Goal: Communication & Community: Ask a question

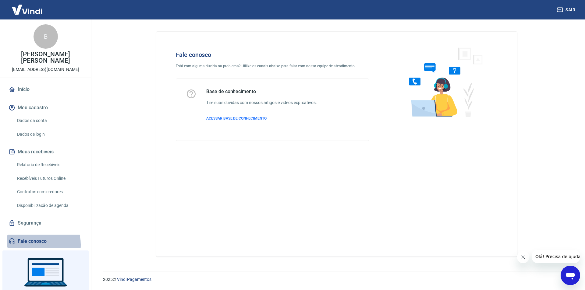
click at [34, 239] on link "Fale conosco" at bounding box center [45, 241] width 76 height 13
click at [232, 120] on span "ACESSAR BASE DE CONHECIMENTO" at bounding box center [236, 118] width 60 height 4
click at [225, 87] on div "Base de conhecimento Tire suas dúvidas com nossos artigos e vídeos explicativos…" at bounding box center [272, 110] width 193 height 62
click at [243, 119] on span "ACESSAR BASE DE CONHECIMENTO" at bounding box center [236, 118] width 60 height 4
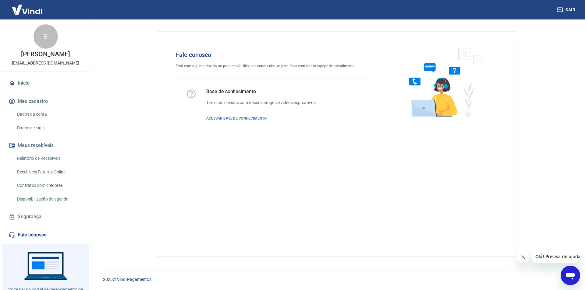
scroll to position [25, 0]
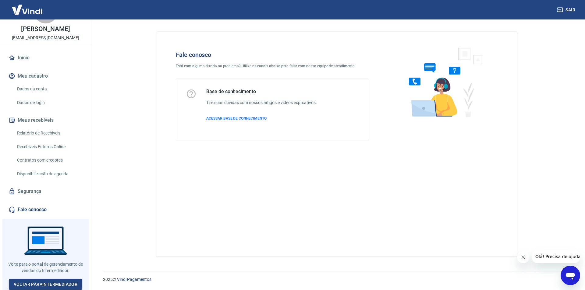
click at [192, 53] on h4 "Fale conosco" at bounding box center [272, 54] width 193 height 7
click at [212, 62] on div "Fale conosco Está com alguma dúvida ou problema? Utilize os canais abaixo para …" at bounding box center [272, 95] width 213 height 109
click at [572, 276] on icon "Abrir janela de mensagens" at bounding box center [570, 276] width 9 height 7
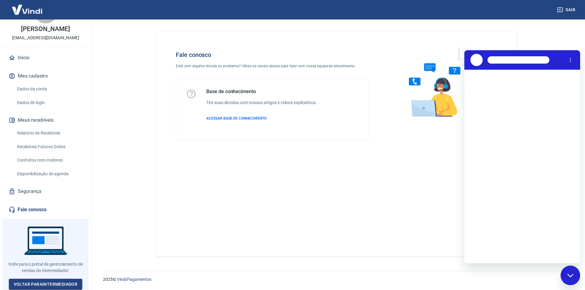
scroll to position [0, 0]
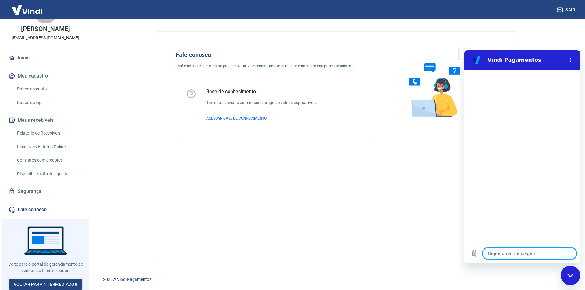
click at [522, 253] on textarea at bounding box center [530, 254] width 94 height 12
type textarea "o"
type textarea "x"
type textarea "ol"
type textarea "x"
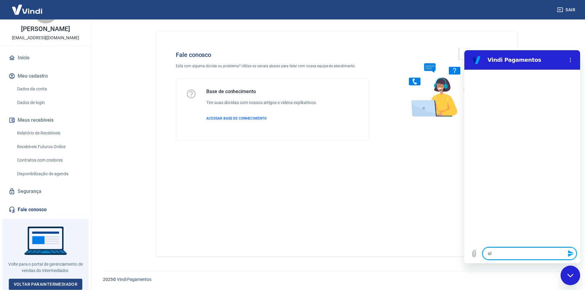
type textarea "ola"
type textarea "x"
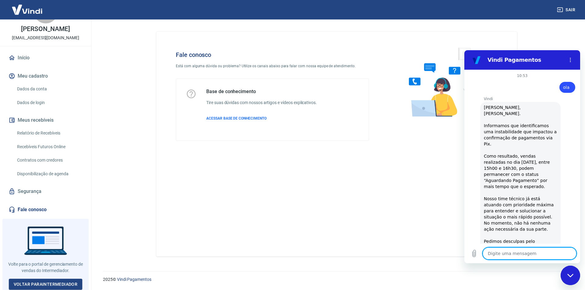
scroll to position [61, 0]
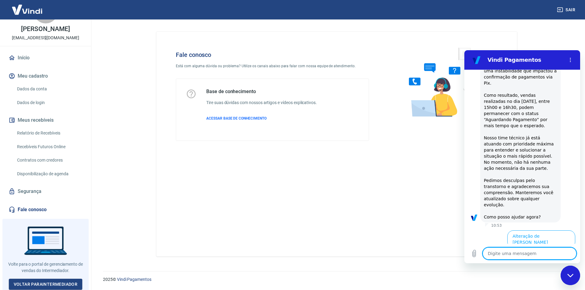
type textarea "x"
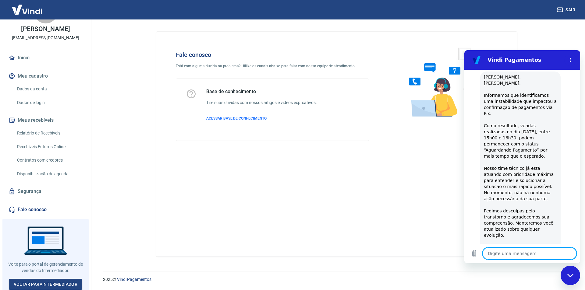
scroll to position [0, 0]
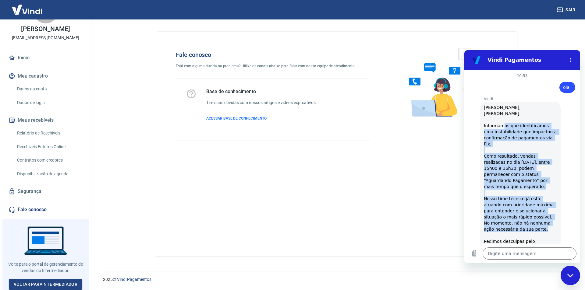
drag, startPoint x: 523, startPoint y: 177, endPoint x: 535, endPoint y: 211, distance: 35.7
click at [535, 211] on div "Vindi diz: [PERSON_NAME], [PERSON_NAME]. Informamos que identificamos uma insta…" at bounding box center [520, 193] width 80 height 182
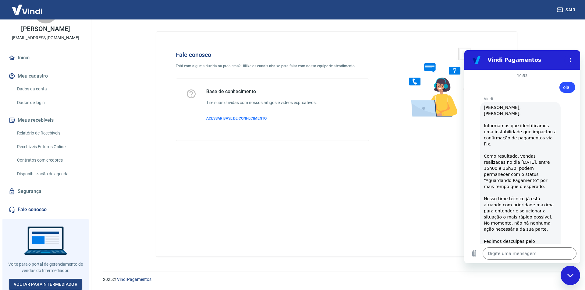
drag, startPoint x: 534, startPoint y: 149, endPoint x: 539, endPoint y: 151, distance: 5.4
click at [539, 151] on span "[PERSON_NAME], [PERSON_NAME]. Informamos que identificamos uma instabilidade qu…" at bounding box center [521, 192] width 74 height 175
drag, startPoint x: 486, startPoint y: 155, endPoint x: 493, endPoint y: 157, distance: 6.9
click at [493, 157] on span "[PERSON_NAME], [PERSON_NAME]. Informamos que identificamos uma instabilidade qu…" at bounding box center [521, 192] width 74 height 175
drag, startPoint x: 516, startPoint y: 162, endPoint x: 534, endPoint y: 162, distance: 18.0
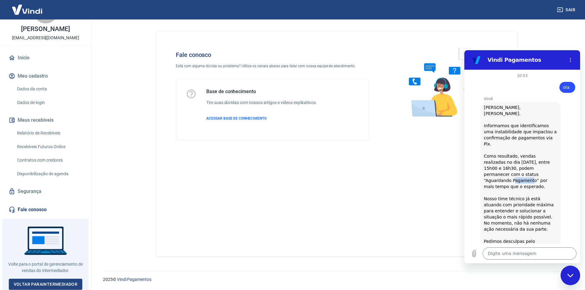
click at [534, 162] on span "Olá, BRUNO MARTINEZ PAZ. Informamos que identificamos uma instabilidade que imp…" at bounding box center [521, 192] width 74 height 175
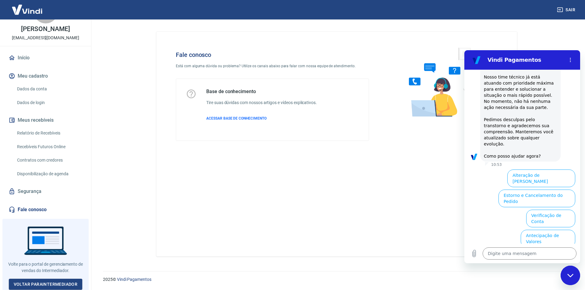
scroll to position [148, 0]
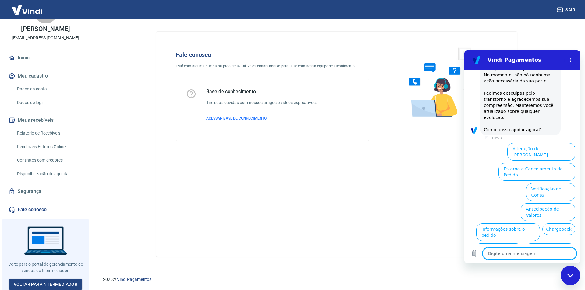
click at [523, 256] on textarea at bounding box center [530, 254] width 94 height 12
type textarea "g"
type textarea "x"
type textarea "gO"
type textarea "x"
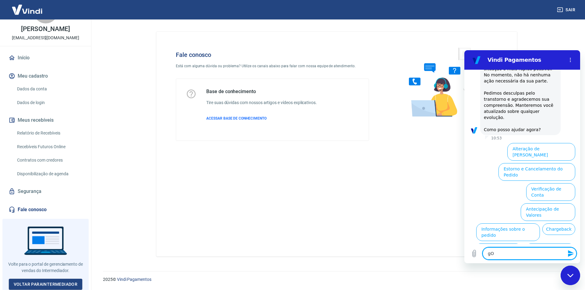
type textarea "gOS"
type textarea "x"
type textarea "gOST"
type textarea "x"
type textarea "gOSTA"
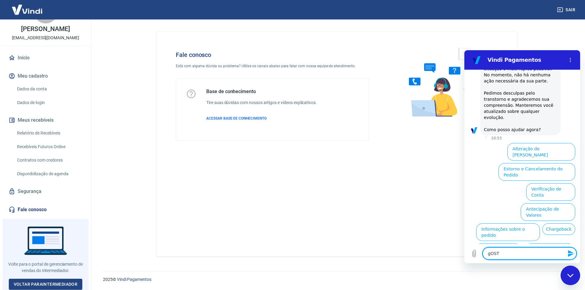
type textarea "x"
type textarea "gOSTAR"
type textarea "x"
type textarea "gOSTA"
type textarea "x"
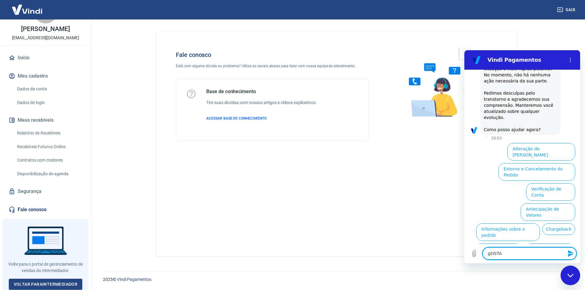
type textarea "gOST"
type textarea "x"
type textarea "gOS"
type textarea "x"
type textarea "gO"
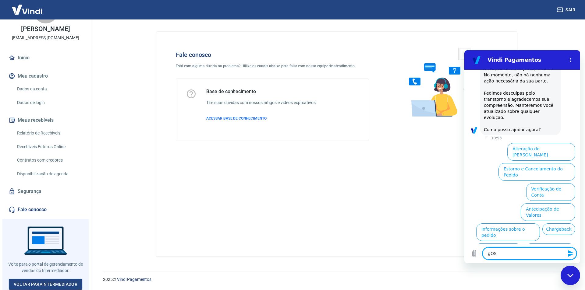
type textarea "x"
type textarea "g"
type textarea "x"
type textarea "G"
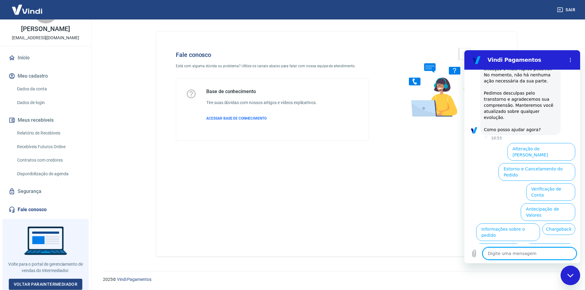
type textarea "x"
type textarea "Go"
type textarea "x"
type textarea "Goa"
type textarea "x"
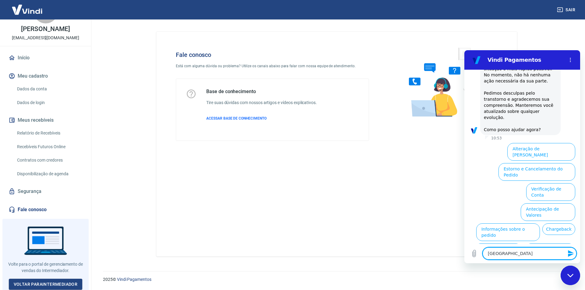
type textarea "Goat"
type textarea "x"
type textarea "Goa"
type textarea "x"
type textarea "Go"
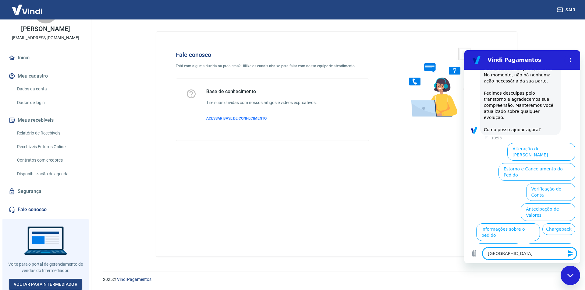
type textarea "x"
type textarea "Gos"
type textarea "x"
type textarea "Gost"
type textarea "x"
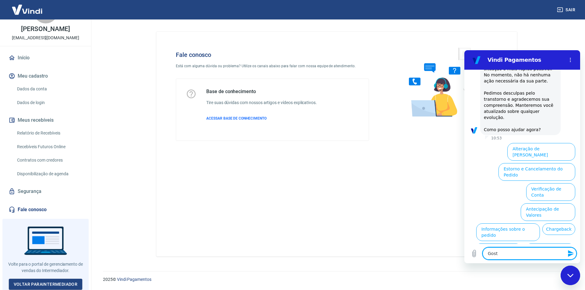
type textarea "Gosta"
type textarea "x"
type textarea "Gostar"
type textarea "x"
type textarea "Gostari"
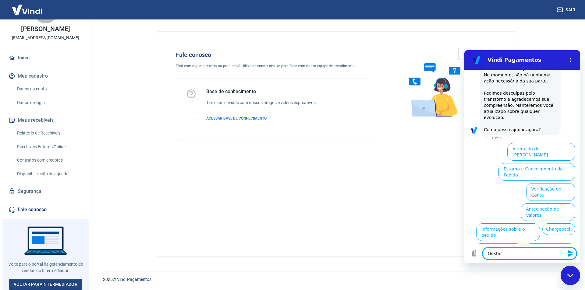
type textarea "x"
type textarea "Gostaria"
type textarea "x"
type textarea "Gostaria"
type textarea "x"
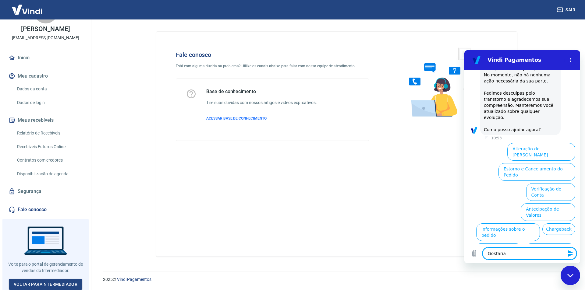
type textarea "Gostaria d"
type textarea "x"
type textarea "Gostaria de"
type textarea "x"
type textarea "Gostaria de"
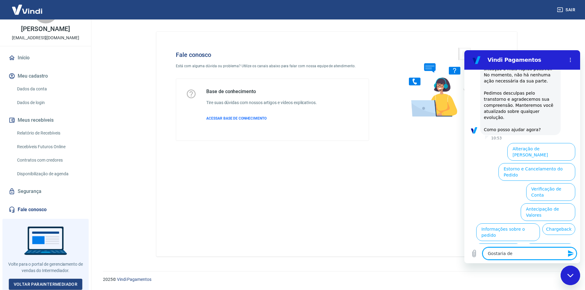
type textarea "x"
type textarea "Gostaria de a"
type textarea "x"
type textarea "Gostaria de ab"
type textarea "x"
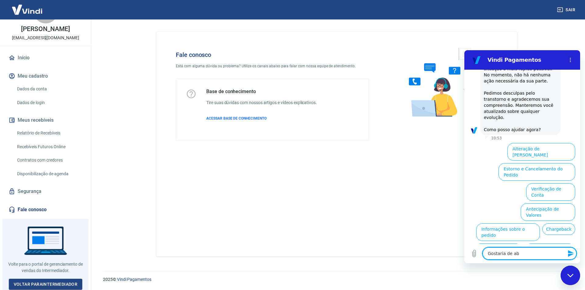
type textarea "Gostaria de abr"
type textarea "x"
type textarea "Gostaria de abri"
type textarea "x"
type textarea "Gostaria de abrir"
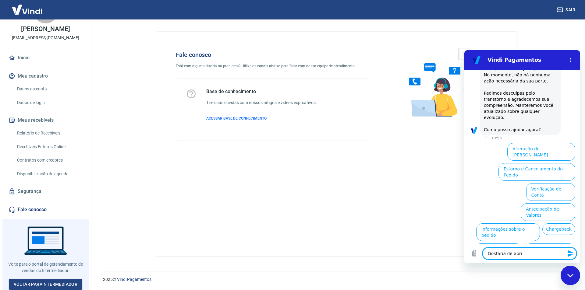
type textarea "x"
type textarea "Gostaria de abrir"
type textarea "x"
type textarea "Gostaria de abrir u"
type textarea "x"
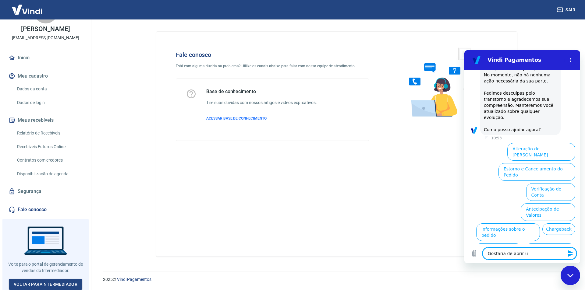
type textarea "Gostaria de abrir um"
type textarea "x"
type textarea "Gostaria de abrir um"
type textarea "x"
type textarea "Gostaria de abrir um c"
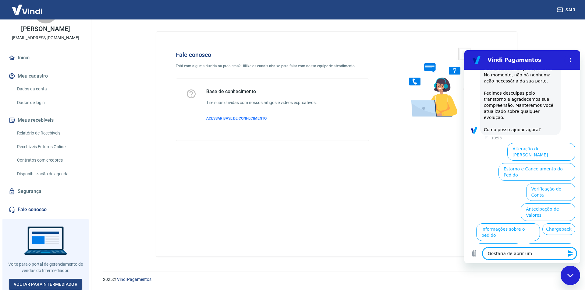
type textarea "x"
type textarea "Gostaria de abrir um ch"
type textarea "x"
type textarea "Gostaria de abrir um cha"
type textarea "x"
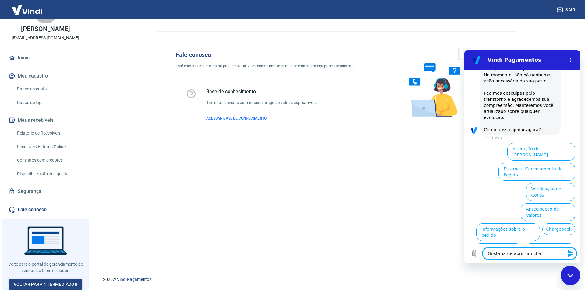
type textarea "Gostaria de abrir um cham"
type textarea "x"
type textarea "Gostaria de abrir um chama"
type textarea "x"
type textarea "Gostaria de abrir um chamad"
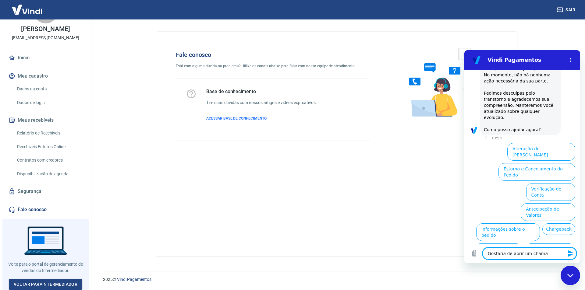
type textarea "x"
type textarea "Gostaria de abrir um chamado"
type textarea "x"
type textarea "Gostaria de abrir um chamado"
type textarea "x"
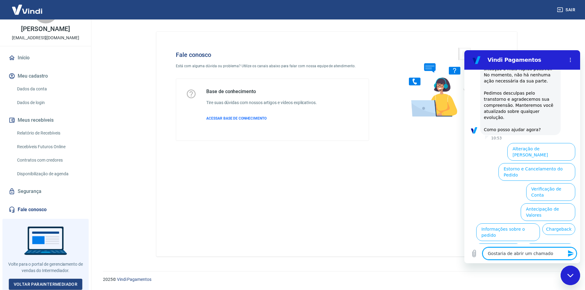
type textarea "Gostaria de abrir um chamado p"
type textarea "x"
type textarea "Gostaria de abrir um chamado pa"
type textarea "x"
type textarea "Gostaria de abrir um chamado par"
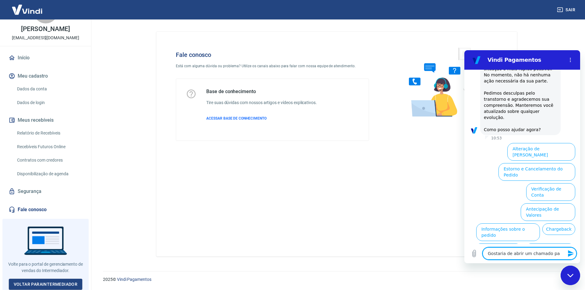
type textarea "x"
type textarea "Gostaria de abrir um chamado para"
type textarea "x"
type textarea "Gostaria de abrir um chamado para"
type textarea "x"
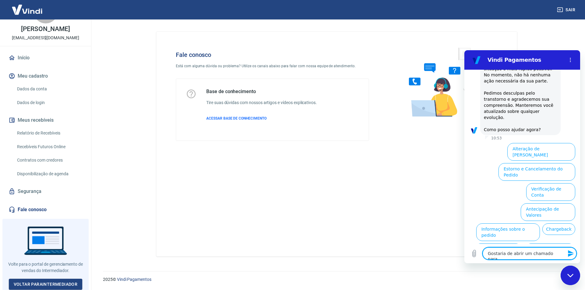
type textarea "Gostaria de abrir um chamado para v"
type textarea "x"
type textarea "Gostaria de abrir um chamado para ve"
type textarea "x"
type textarea "Gostaria de abrir um chamado para ver"
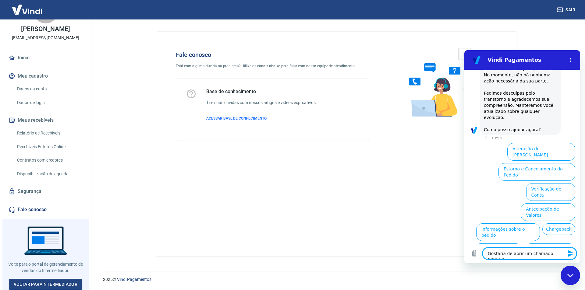
type textarea "x"
type textarea "Gostaria de abrir um chamado para veri"
type textarea "x"
type textarea "Gostaria de abrir um chamado para verif"
type textarea "x"
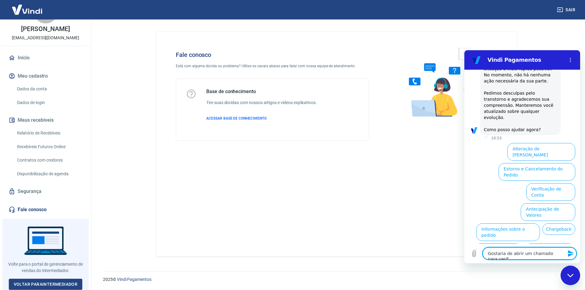
type textarea "Gostaria de abrir um chamado para verifi"
type textarea "x"
type textarea "Gostaria de abrir um chamado para verific"
type textarea "x"
type textarea "Gostaria de abrir um chamado para verifica"
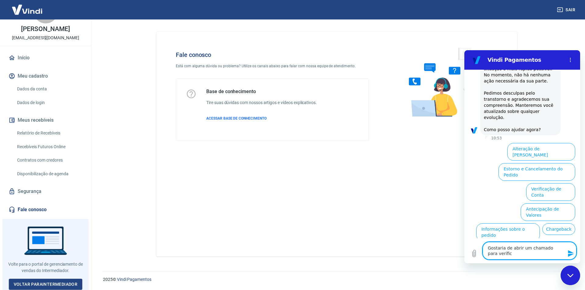
type textarea "x"
type textarea "Gostaria de abrir um chamado para verificar"
type textarea "x"
type textarea "Gostaria de abrir um chamado para verificar"
type textarea "x"
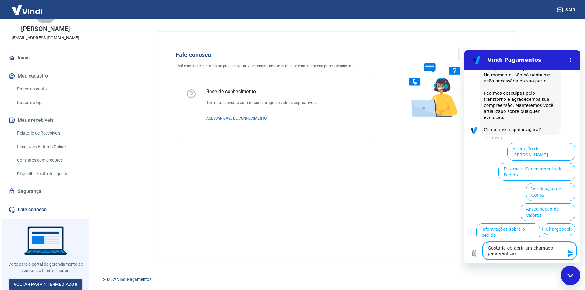
type textarea "Gostaria de abrir um chamado para verificar u"
type textarea "x"
type textarea "Gostaria de abrir um chamado para verificar um"
type textarea "x"
type textarea "Gostaria de abrir um chamado para verificar um"
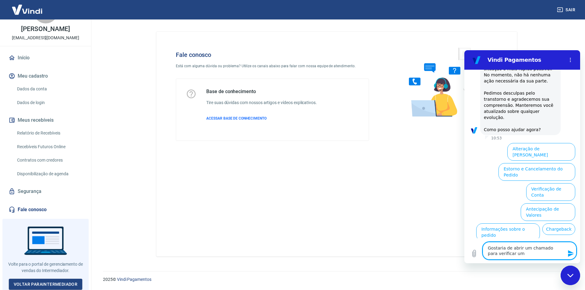
type textarea "x"
type textarea "Gostaria de abrir um chamado para verificar um p"
type textarea "x"
type textarea "Gostaria de abrir um chamado para verificar um pa"
type textarea "x"
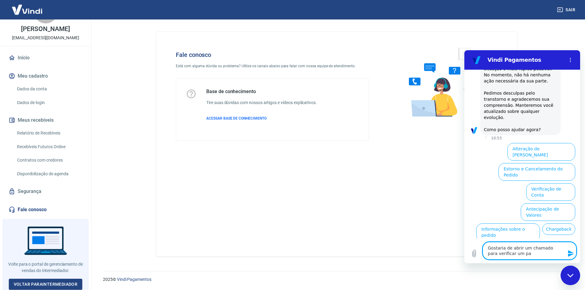
type textarea "Gostaria de abrir um chamado para verificar um pag"
type textarea "x"
type textarea "Gostaria de abrir um chamado para verificar um paga"
type textarea "x"
type textarea "Gostaria de abrir um chamado para verificar um pagam"
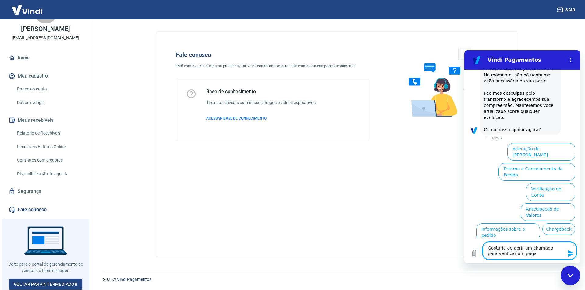
type textarea "x"
type textarea "Gostaria de abrir um chamado para verificar um pagame"
type textarea "x"
type textarea "Gostaria de abrir um chamado para verificar um pagamen"
type textarea "x"
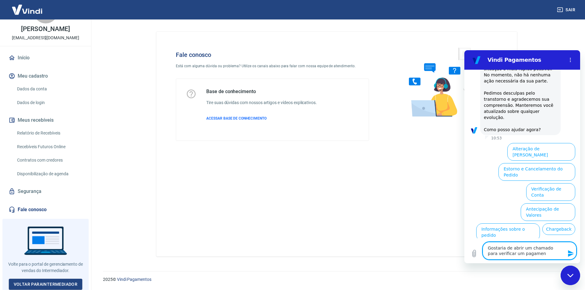
type textarea "Gostaria de abrir um chamado para verificar um pagament"
type textarea "x"
type textarea "Gostaria de abrir um chamado para verificar um pagamento"
type textarea "x"
type textarea "Gostaria de abrir um chamado para verificar um pagamento"
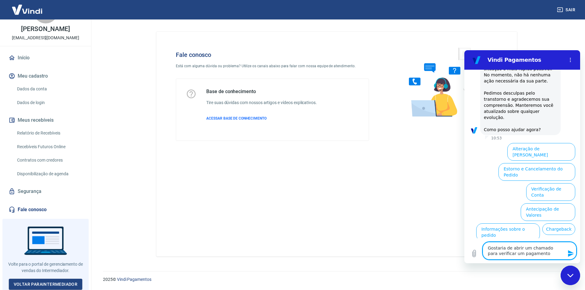
type textarea "x"
type textarea "Gostaria de abrir um chamado para verificar um pagamento v"
type textarea "x"
type textarea "Gostaria de abrir um chamado para verificar um pagamento vi"
type textarea "x"
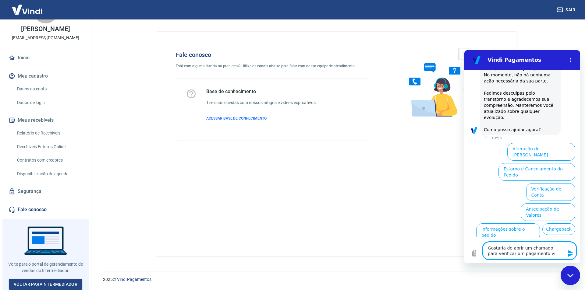
type textarea "Gostaria de abrir um chamado para verificar um pagamento via"
type textarea "x"
type textarea "Gostaria de abrir um chamado para verificar um pagamento via"
type textarea "x"
type textarea "Gostaria de abrir um chamado para verificar um pagamento via p"
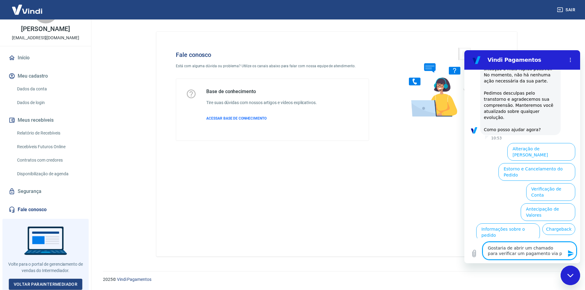
type textarea "x"
type textarea "Gostaria de abrir um chamado para verificar um pagamento via pi"
type textarea "x"
type textarea "Gostaria de abrir um chamado para verificar um pagamento via pix"
type textarea "x"
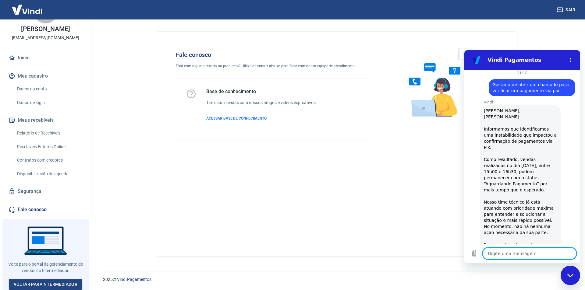
scroll to position [344, 0]
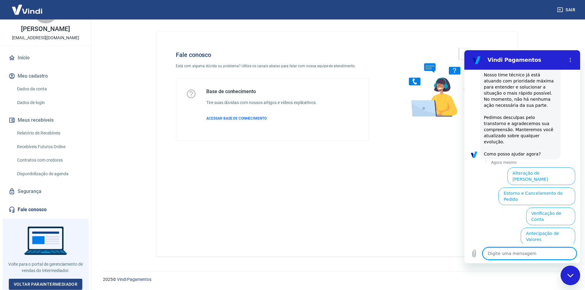
click at [540, 248] on button "Informações sobre o pedido" at bounding box center [508, 257] width 64 height 18
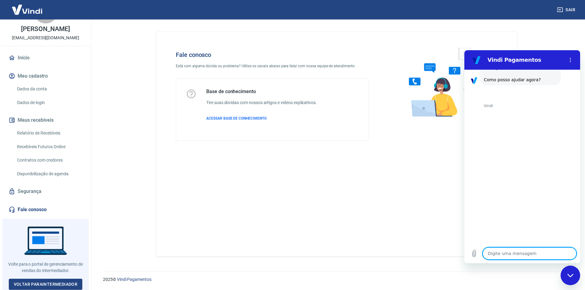
scroll to position [449, 0]
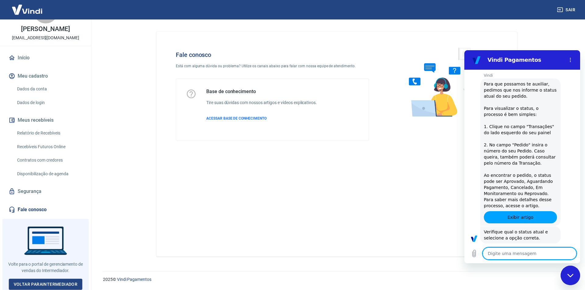
click at [551, 252] on button "Aguardando Pagamento" at bounding box center [547, 261] width 57 height 18
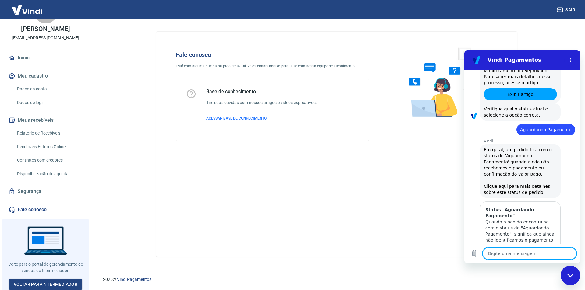
scroll to position [621, 0]
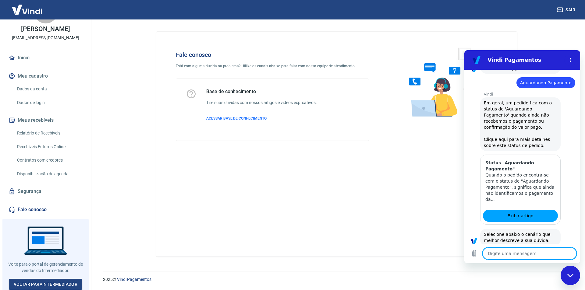
scroll to position [662, 0]
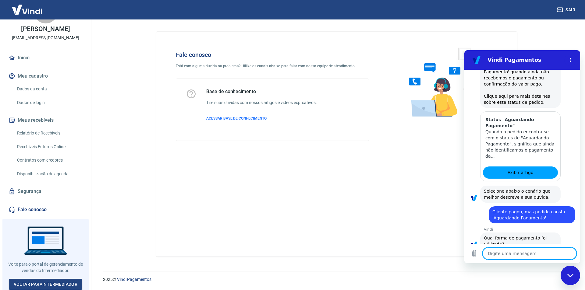
click at [547, 278] on button "Pagamento em Pix" at bounding box center [552, 287] width 46 height 18
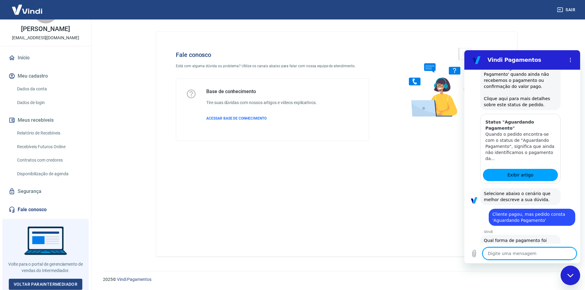
scroll to position [675, 0]
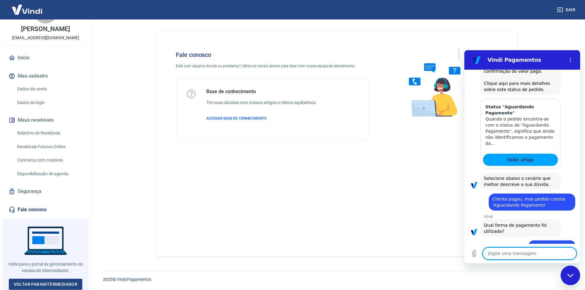
click at [539, 286] on button "Sim" at bounding box center [546, 292] width 18 height 12
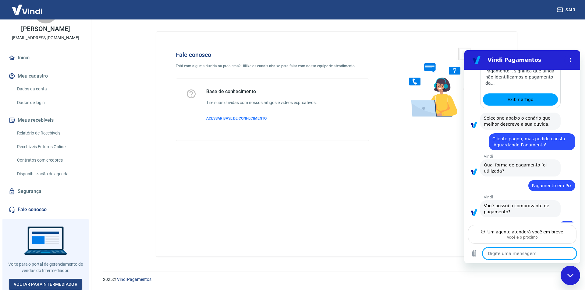
scroll to position [735, 0]
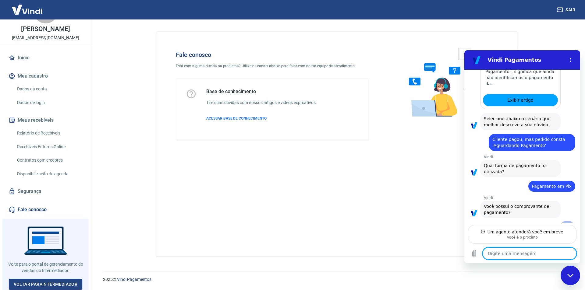
type textarea "x"
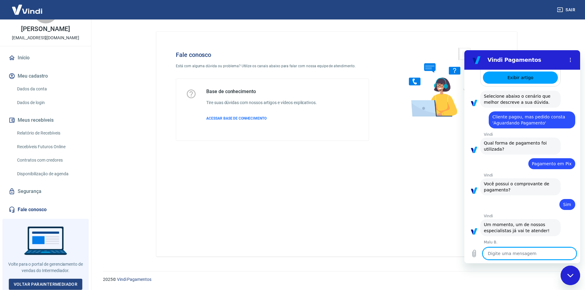
scroll to position [758, 0]
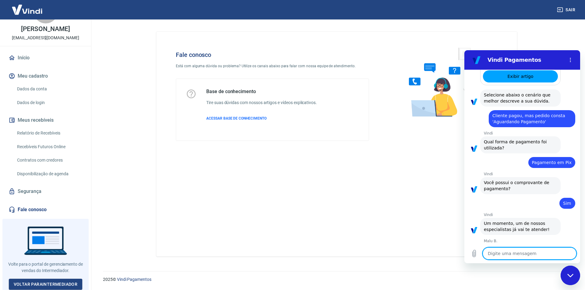
type textarea "V"
type textarea "x"
type textarea "Vi"
type textarea "x"
type textarea "Vi"
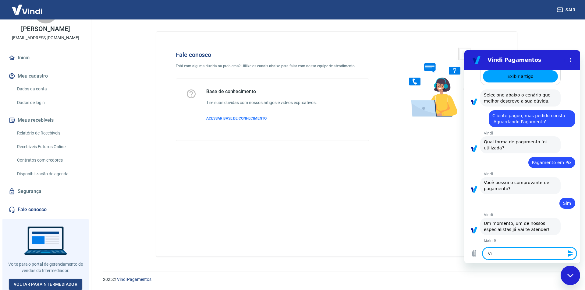
type textarea "x"
type textarea "Vi s"
type textarea "x"
type textarea "Vi su"
type textarea "x"
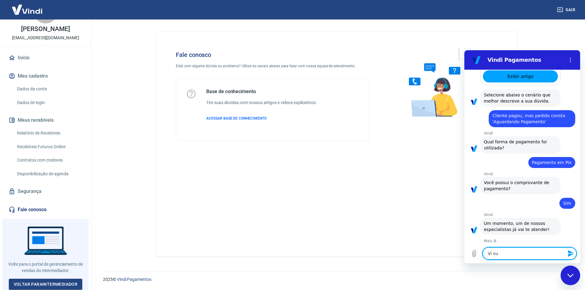
type textarea "Vi su"
type textarea "x"
type textarea "Vi su"
type textarea "x"
type textarea "Vi s"
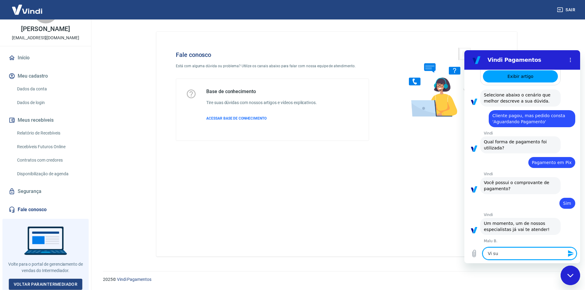
type textarea "x"
type textarea "Vi si"
type textarea "x"
type textarea "Vi sim"
type textarea "x"
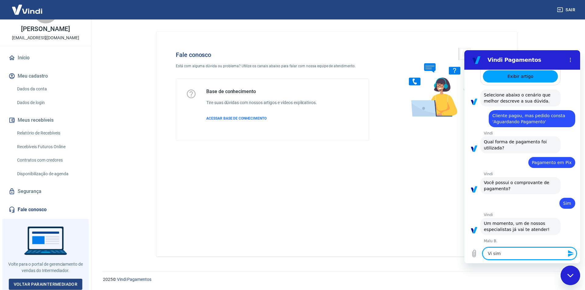
type textarea "Vi sim"
type textarea "x"
type textarea "Vi sim"
type textarea "x"
type textarea "Vi sim,"
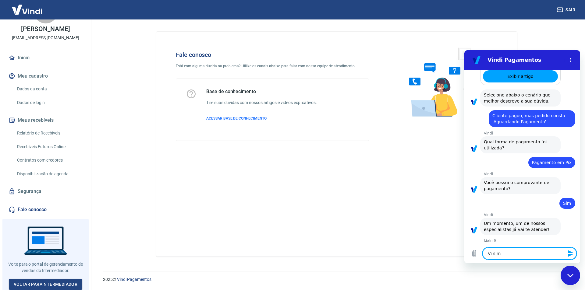
type textarea "x"
type textarea "Vi sim,"
type textarea "x"
type textarea "Vi sim,"
type textarea "x"
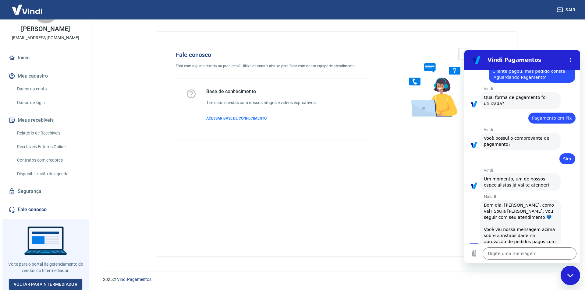
scroll to position [836, 0]
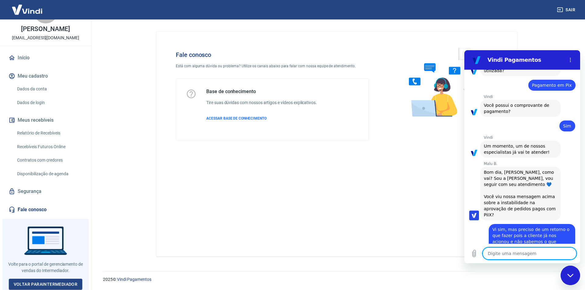
click at [523, 253] on textarea at bounding box center [530, 254] width 94 height 12
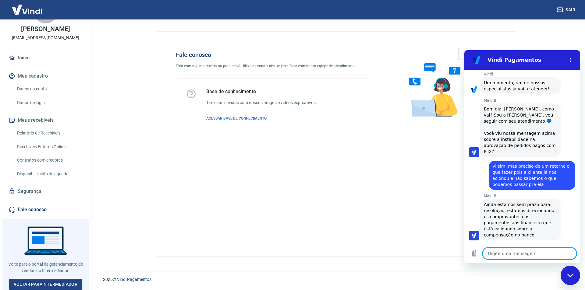
scroll to position [900, 0]
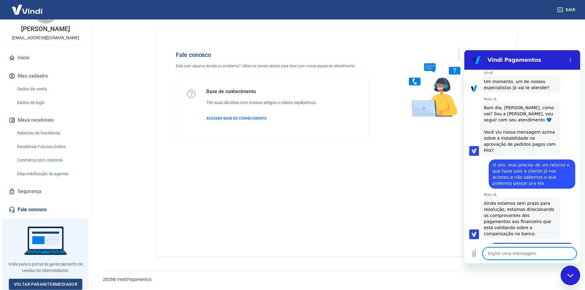
click at [500, 253] on textarea at bounding box center [530, 254] width 94 height 12
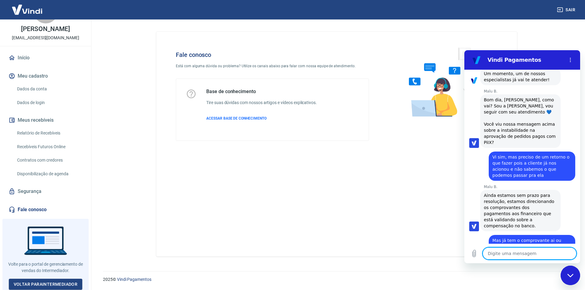
scroll to position [912, 0]
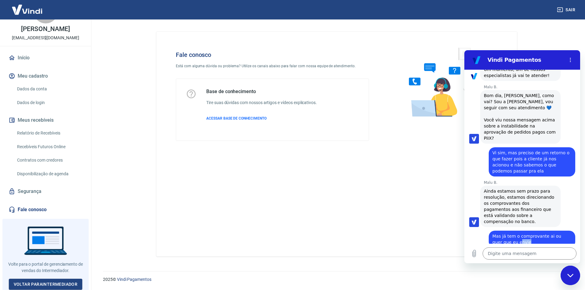
drag, startPoint x: 508, startPoint y: 176, endPoint x: 525, endPoint y: 176, distance: 16.8
click at [518, 231] on div "diz: Mas já tem o comprovante ai ou quer que eu envie" at bounding box center [532, 239] width 87 height 17
click at [530, 231] on div "diz: Mas já tem o comprovante ai ou quer que eu envie" at bounding box center [532, 239] width 87 height 17
drag, startPoint x: 490, startPoint y: 202, endPoint x: 537, endPoint y: 202, distance: 47.5
click at [537, 260] on span "Sim, precisamos do comprovante, mas não validaremos via chat, ok?" at bounding box center [521, 268] width 74 height 17
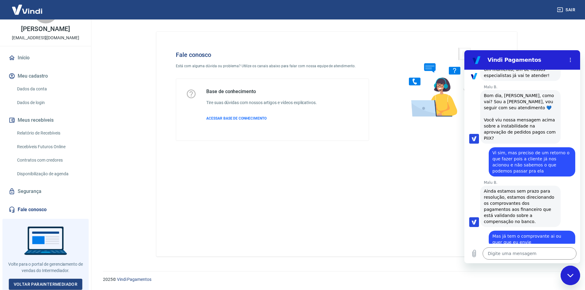
drag, startPoint x: 500, startPoint y: 212, endPoint x: 546, endPoint y: 214, distance: 45.7
click at [546, 281] on div "Malu B. diz: Somente o financeiro consegue validar se entrou no banco mesmo." at bounding box center [520, 292] width 80 height 23
drag, startPoint x: 497, startPoint y: 220, endPoint x: 531, endPoint y: 220, distance: 33.5
click at [530, 284] on span "Somente o financeiro consegue validar se entrou no banco mesmo." at bounding box center [518, 292] width 69 height 17
click at [531, 284] on span "Somente o financeiro consegue validar se entrou no banco mesmo." at bounding box center [518, 292] width 69 height 17
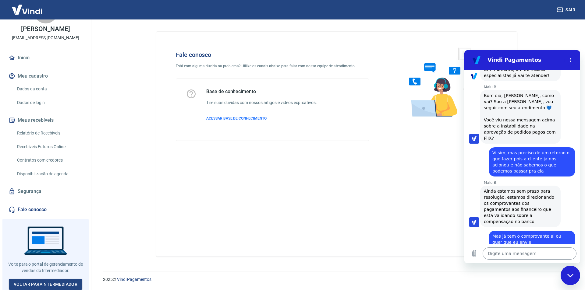
click at [539, 257] on textarea at bounding box center [530, 254] width 94 height 12
click at [510, 253] on textarea "Teria algum -mail pra" at bounding box center [530, 254] width 94 height 12
click at [538, 251] on textarea "Teria algum e-mail pra" at bounding box center [530, 254] width 94 height 12
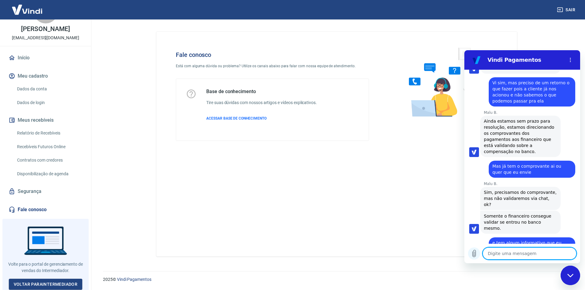
click at [477, 257] on icon "Carregar arquivo" at bounding box center [473, 253] width 7 height 7
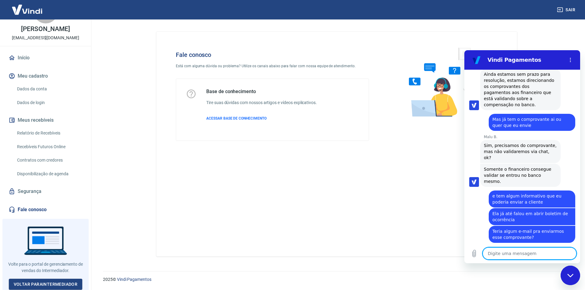
scroll to position [1031, 0]
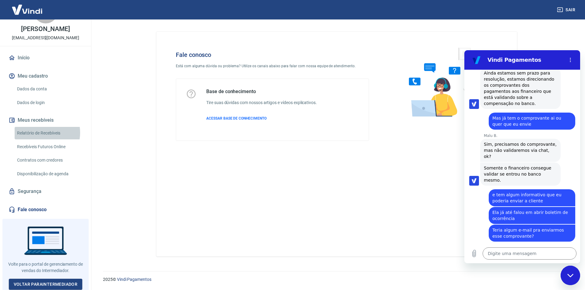
click at [38, 133] on link "Relatório de Recebíveis" at bounding box center [49, 133] width 69 height 12
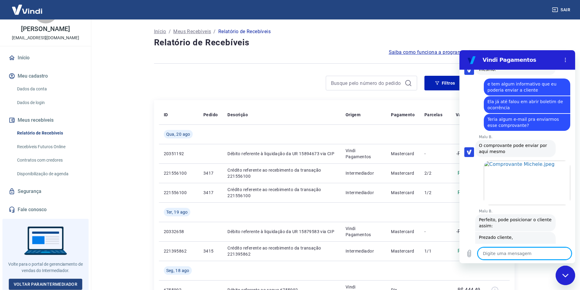
scroll to position [1202, 0]
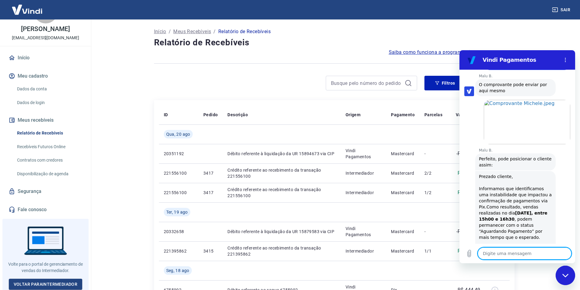
click at [502, 253] on textarea at bounding box center [525, 254] width 94 height 12
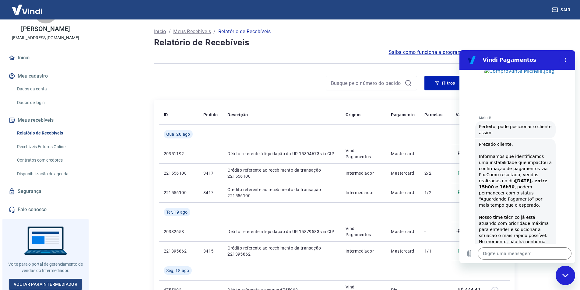
scroll to position [1273, 0]
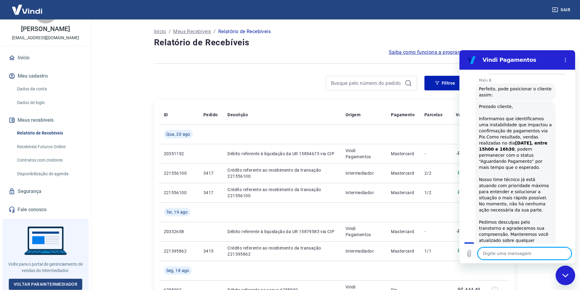
click at [515, 256] on textarea at bounding box center [525, 254] width 94 height 12
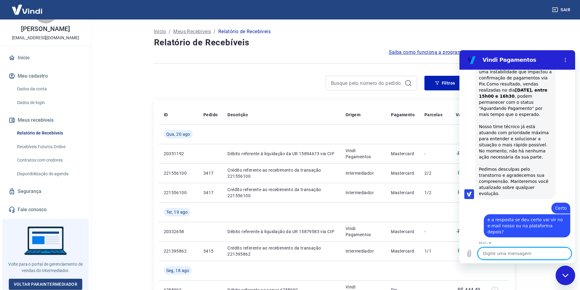
scroll to position [1326, 0]
click at [564, 277] on icon "Fechar janela de mensagens" at bounding box center [566, 276] width 6 height 4
